Goal: Information Seeking & Learning: Learn about a topic

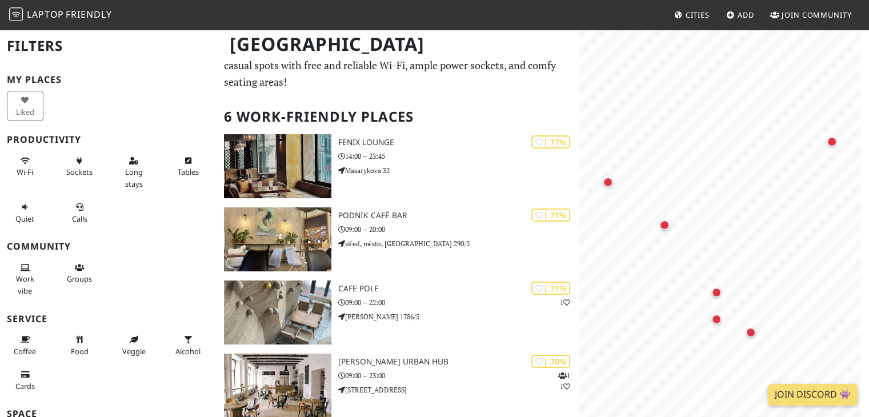
scroll to position [37, 0]
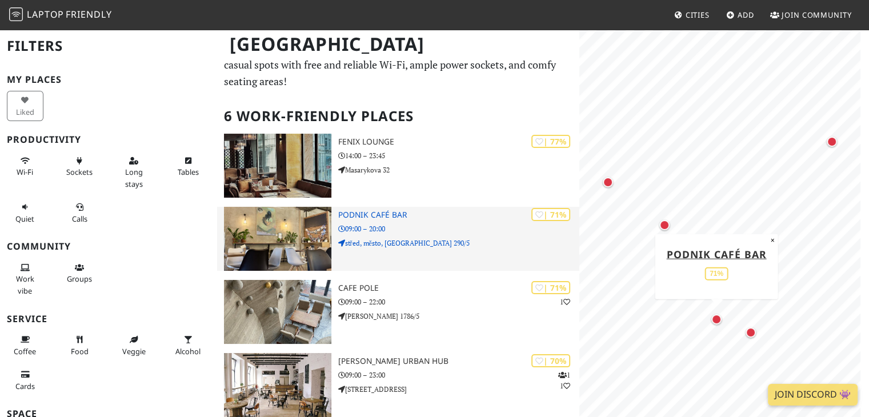
click at [407, 210] on h3 "Podnik café bar" at bounding box center [459, 215] width 242 height 10
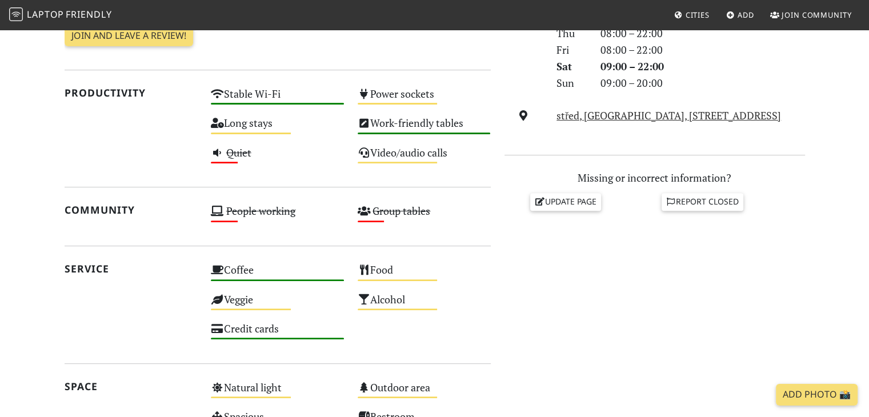
scroll to position [386, 0]
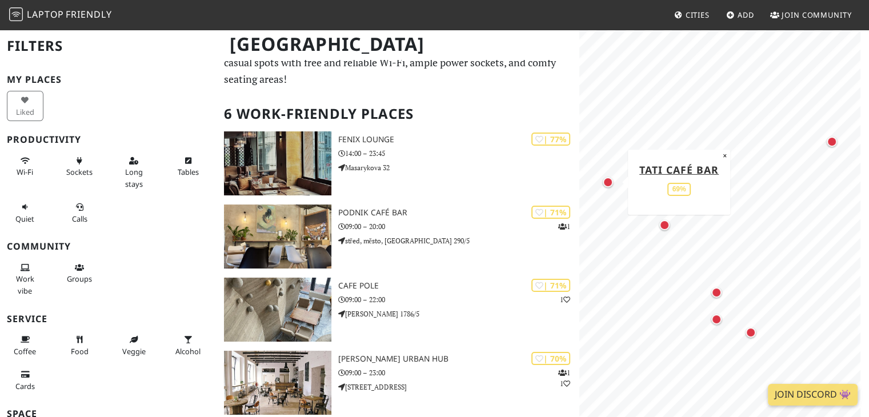
scroll to position [32, 0]
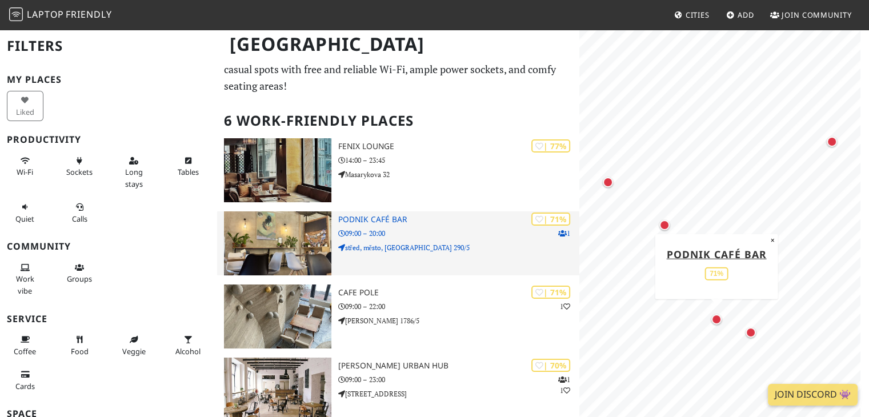
click at [419, 228] on p "09:00 – 20:00" at bounding box center [459, 233] width 242 height 11
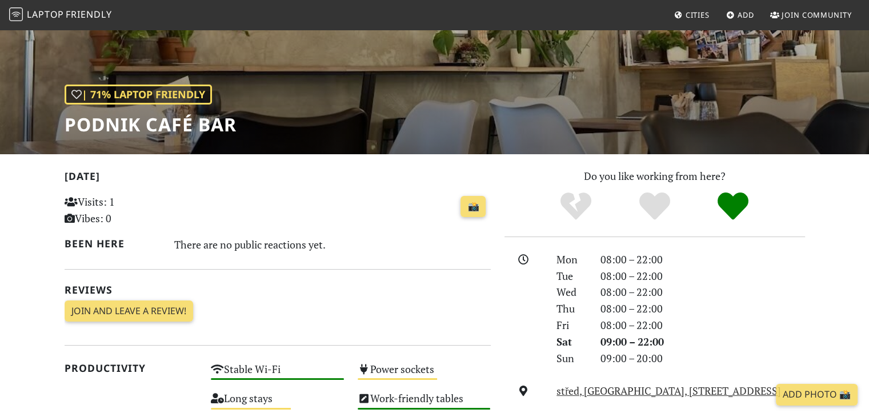
scroll to position [111, 0]
